Goal: Information Seeking & Learning: Compare options

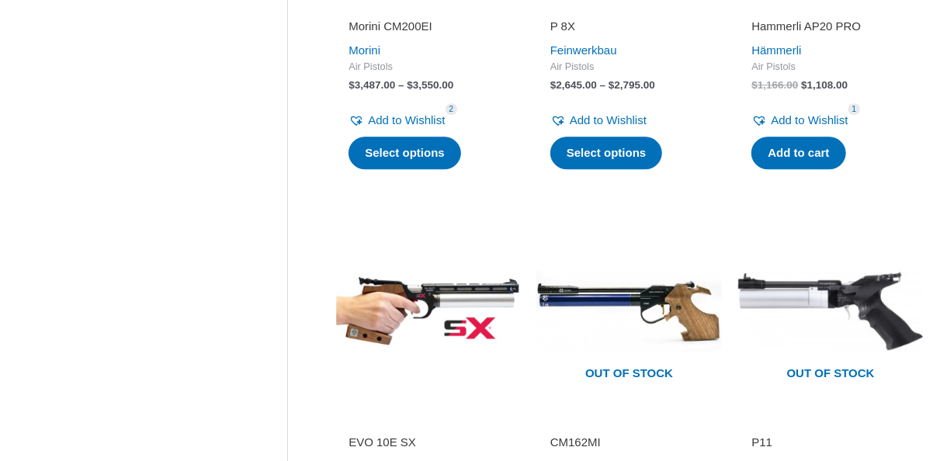
scroll to position [2059, 0]
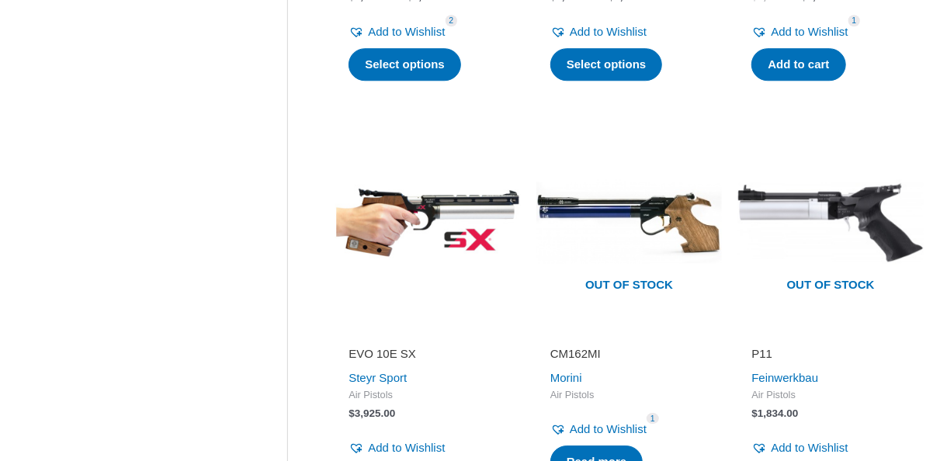
click at [400, 193] on img at bounding box center [428, 223] width 186 height 186
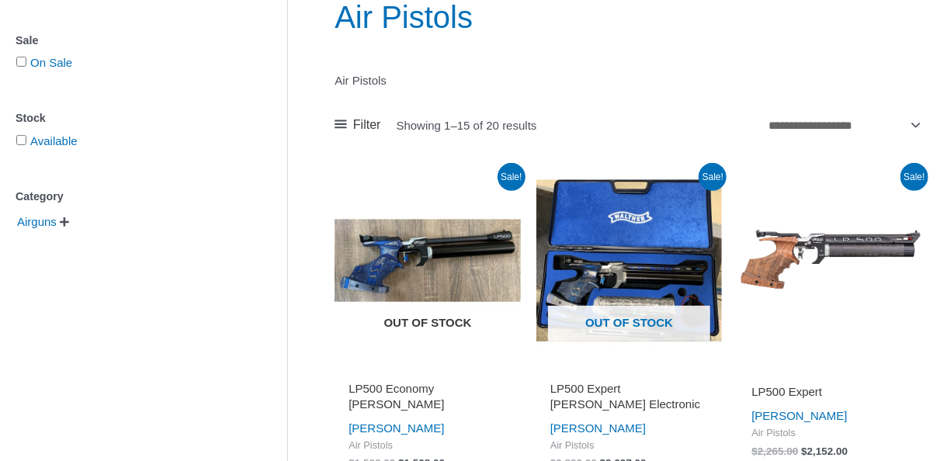
scroll to position [311, 0]
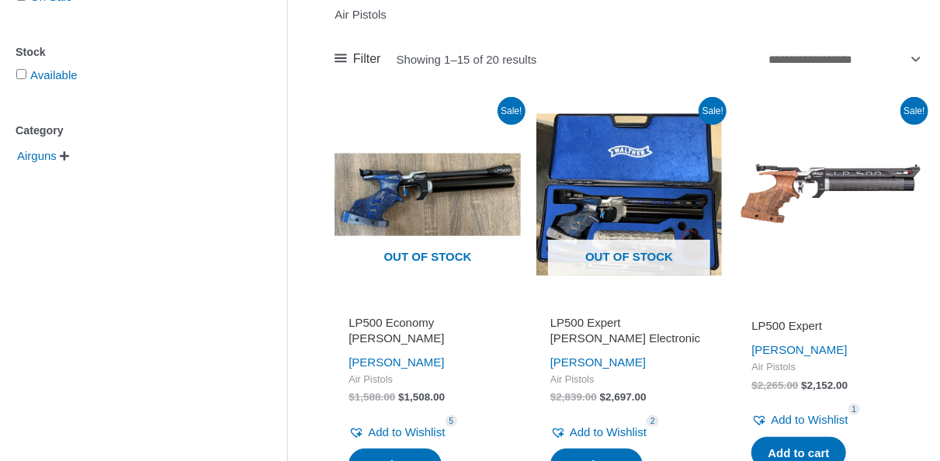
click at [812, 183] on img at bounding box center [831, 195] width 186 height 186
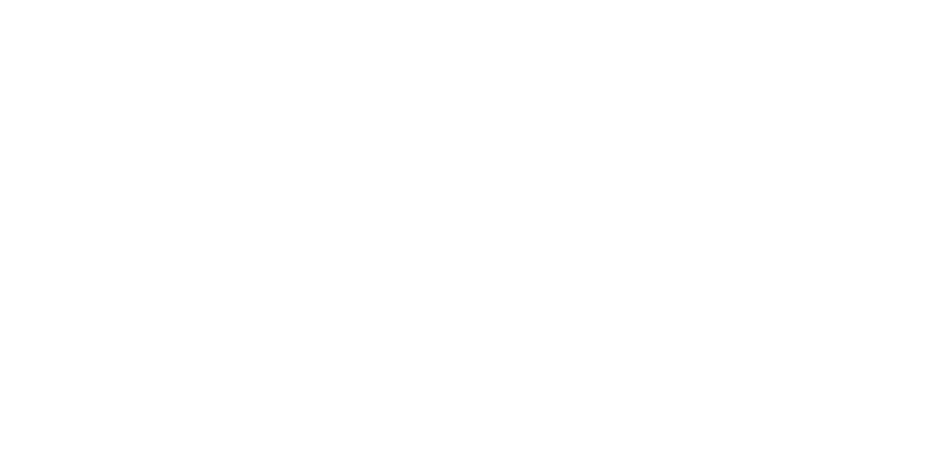
scroll to position [1498, 0]
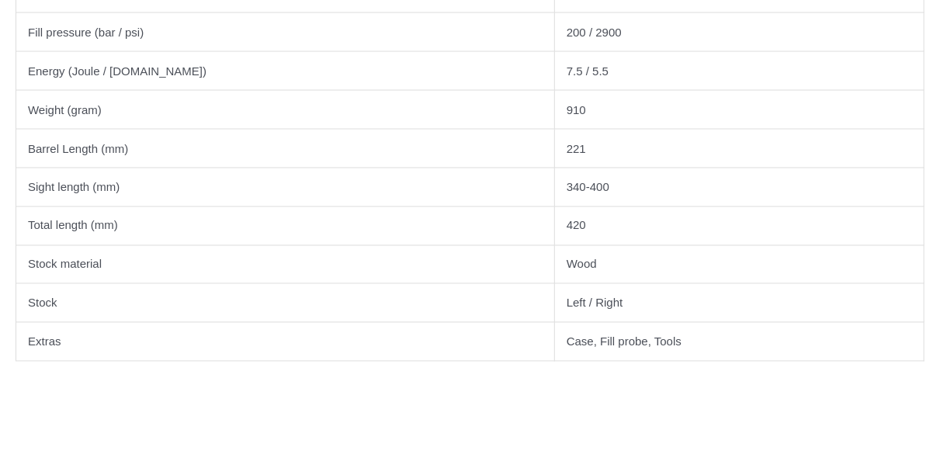
scroll to position [1242, 0]
